Goal: Transaction & Acquisition: Purchase product/service

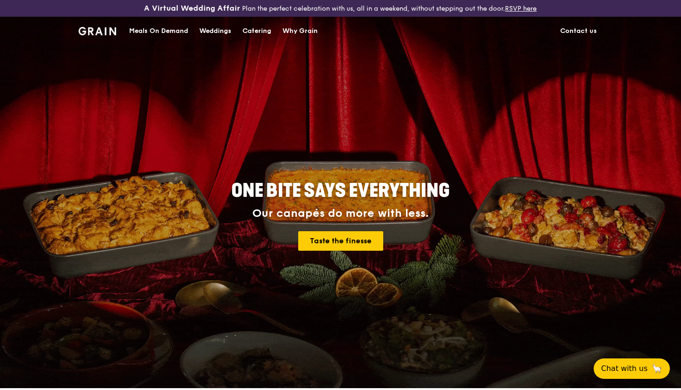
click at [254, 30] on div "Catering" at bounding box center [256, 31] width 29 height 28
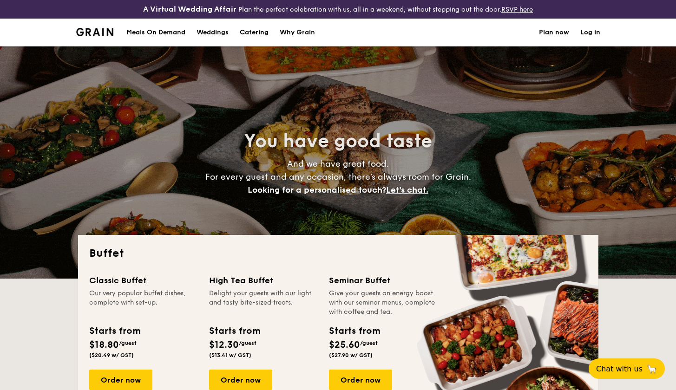
select select
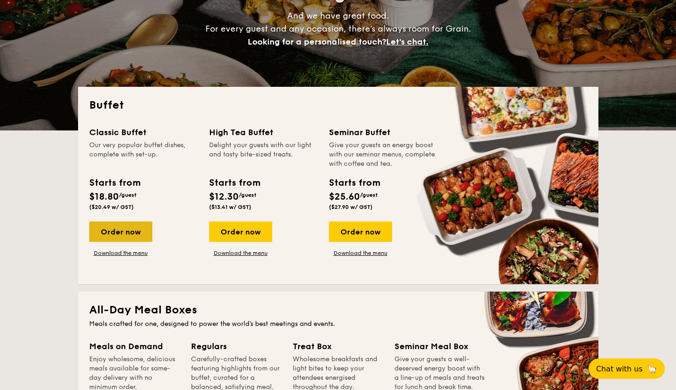
click at [115, 233] on div "Order now" at bounding box center [120, 232] width 63 height 20
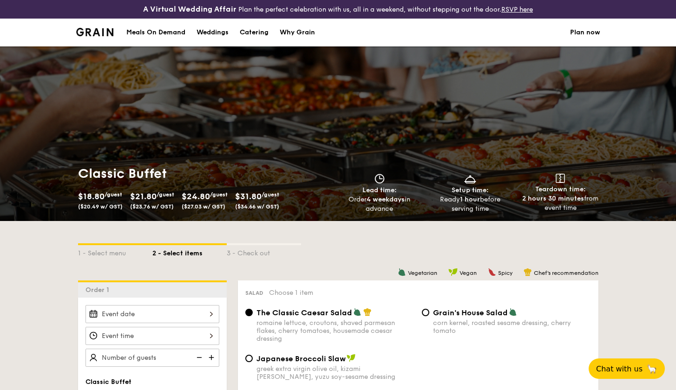
scroll to position [75, 0]
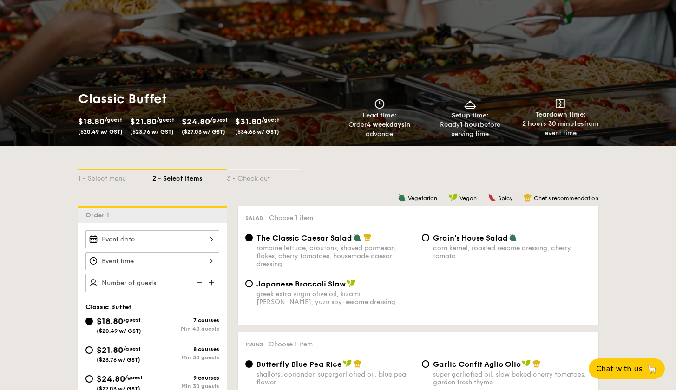
click at [127, 243] on div at bounding box center [152, 239] width 134 height 18
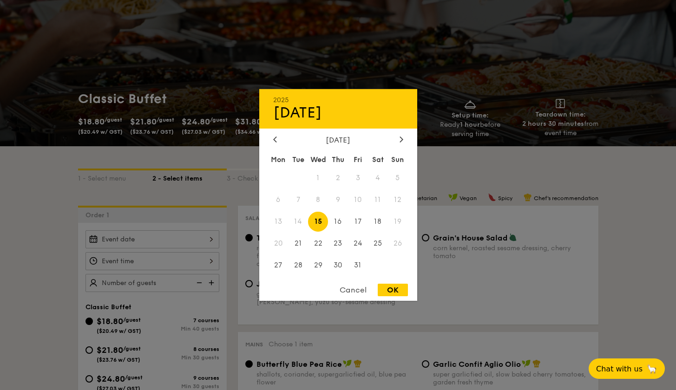
click at [399, 197] on span "12" at bounding box center [398, 200] width 20 height 20
click at [63, 274] on div at bounding box center [338, 195] width 676 height 390
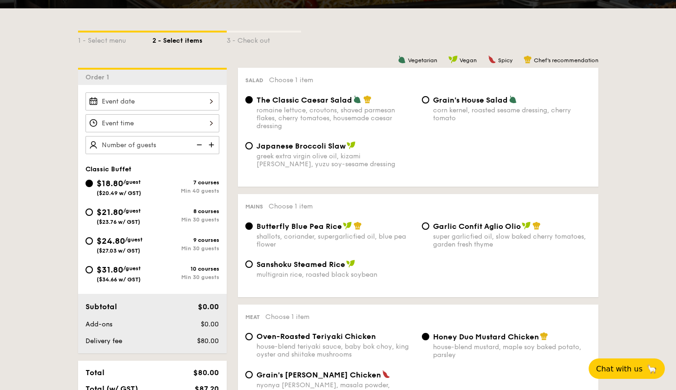
scroll to position [247, 0]
